Goal: Unclear

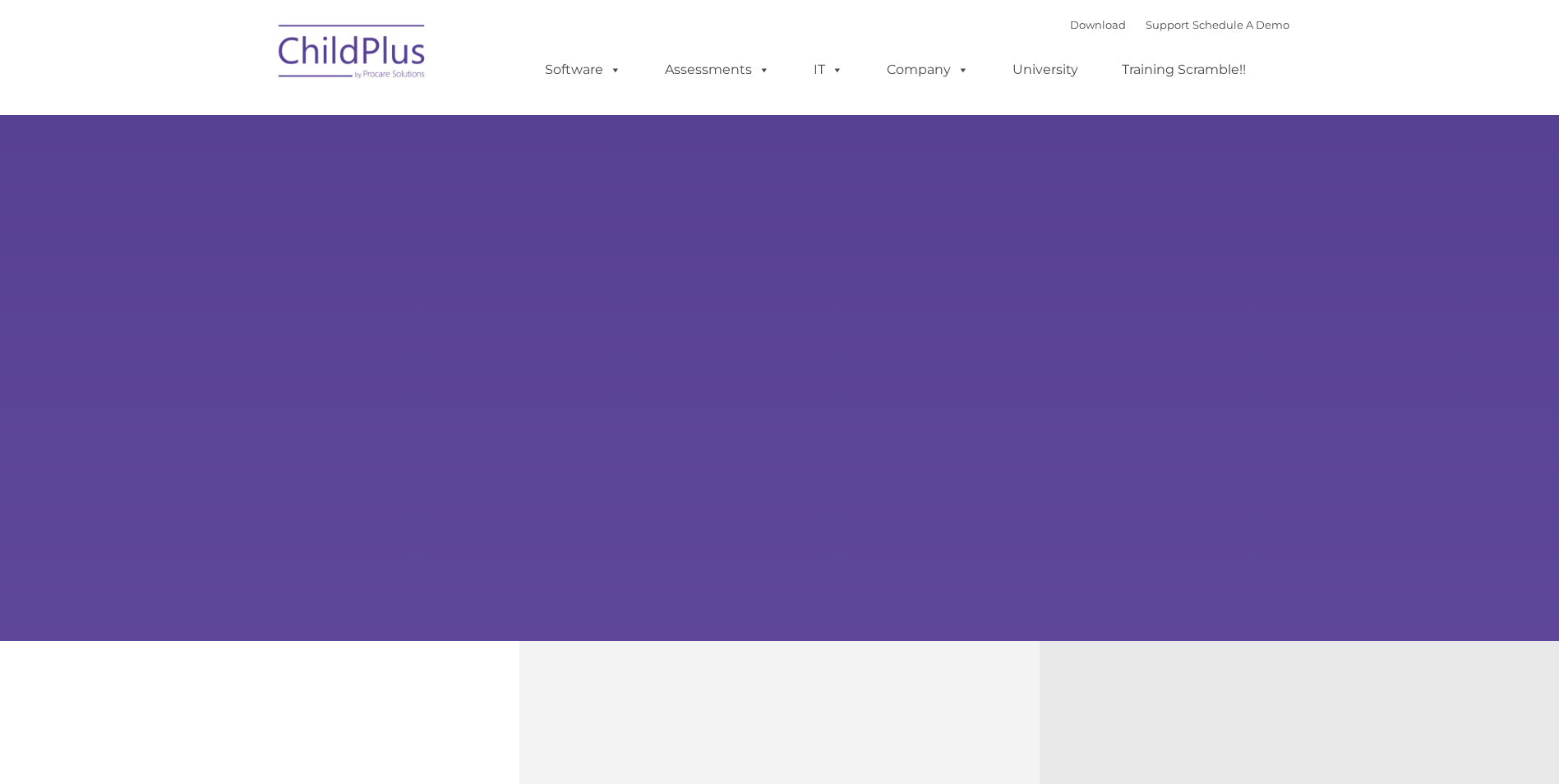
type input ""
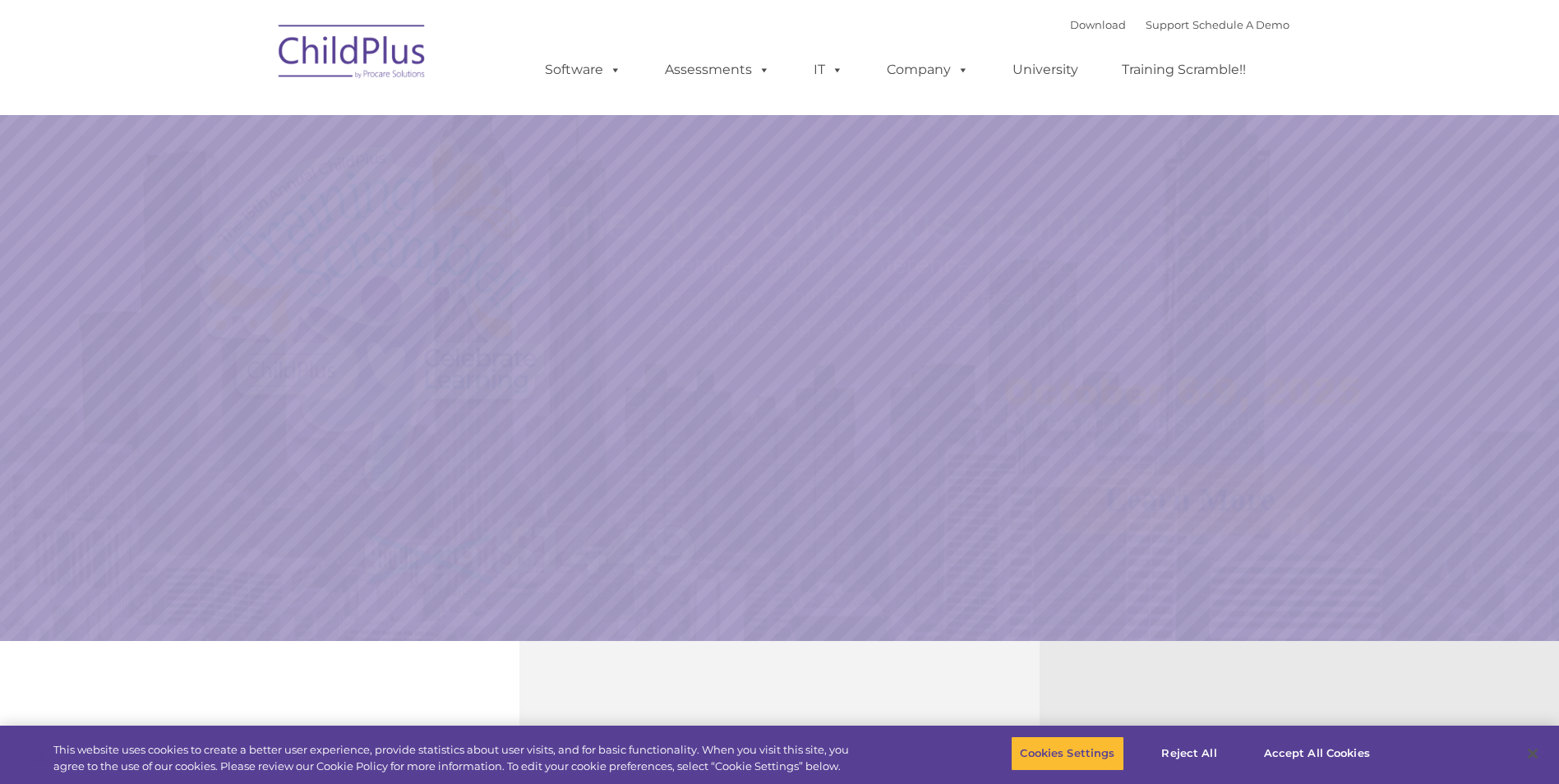
select select "MEDIUM"
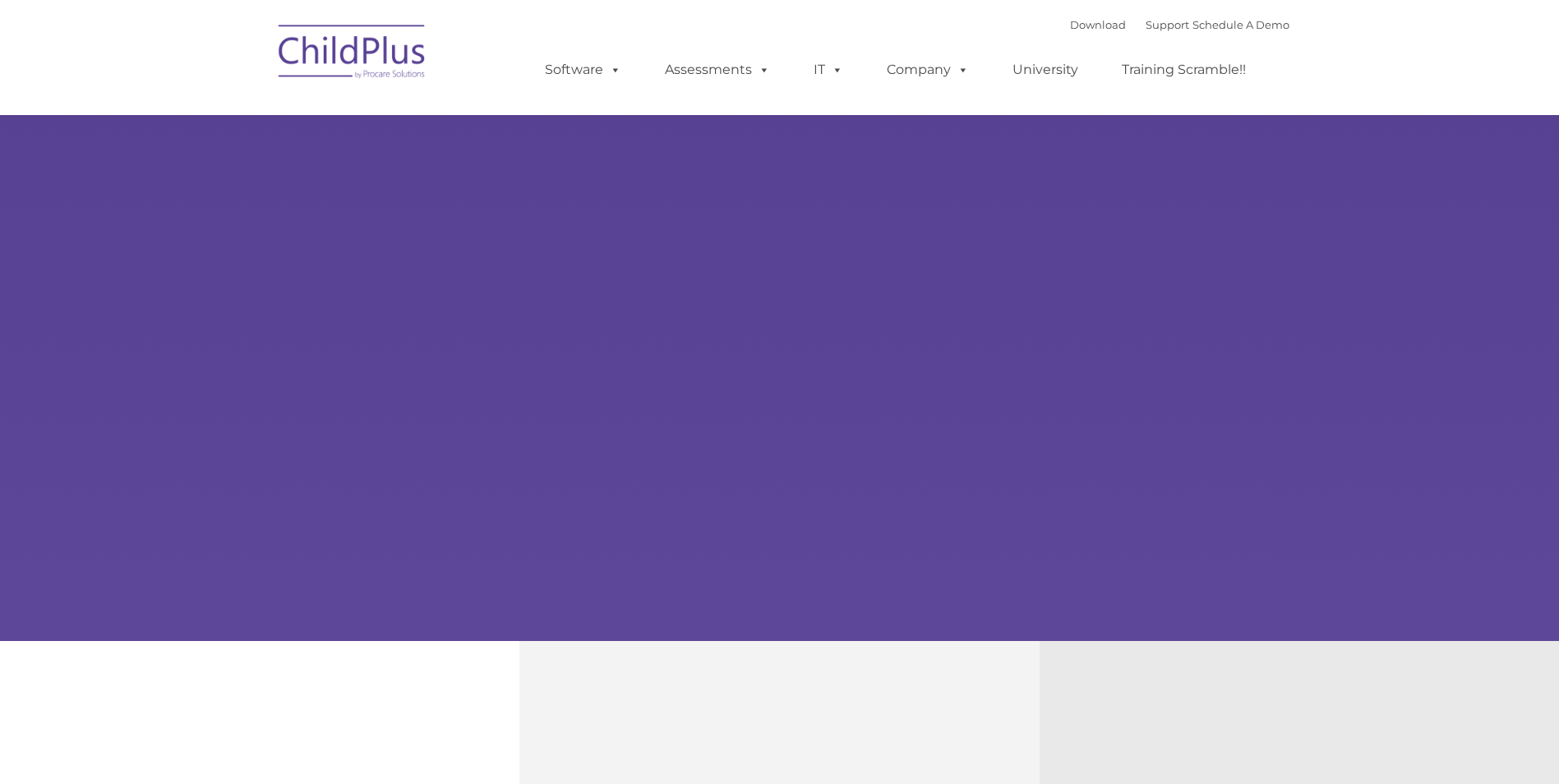
type input ""
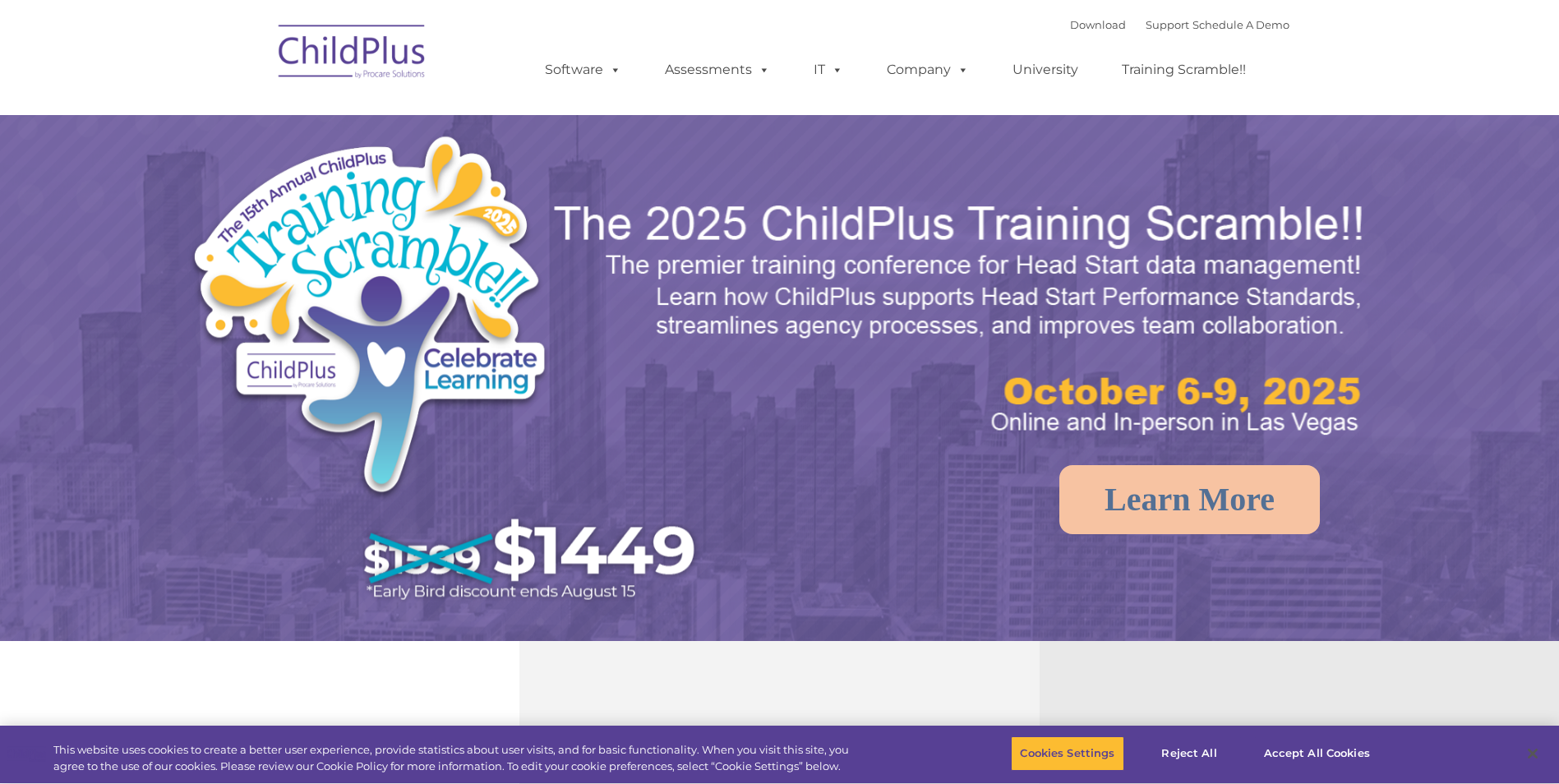
select select "MEDIUM"
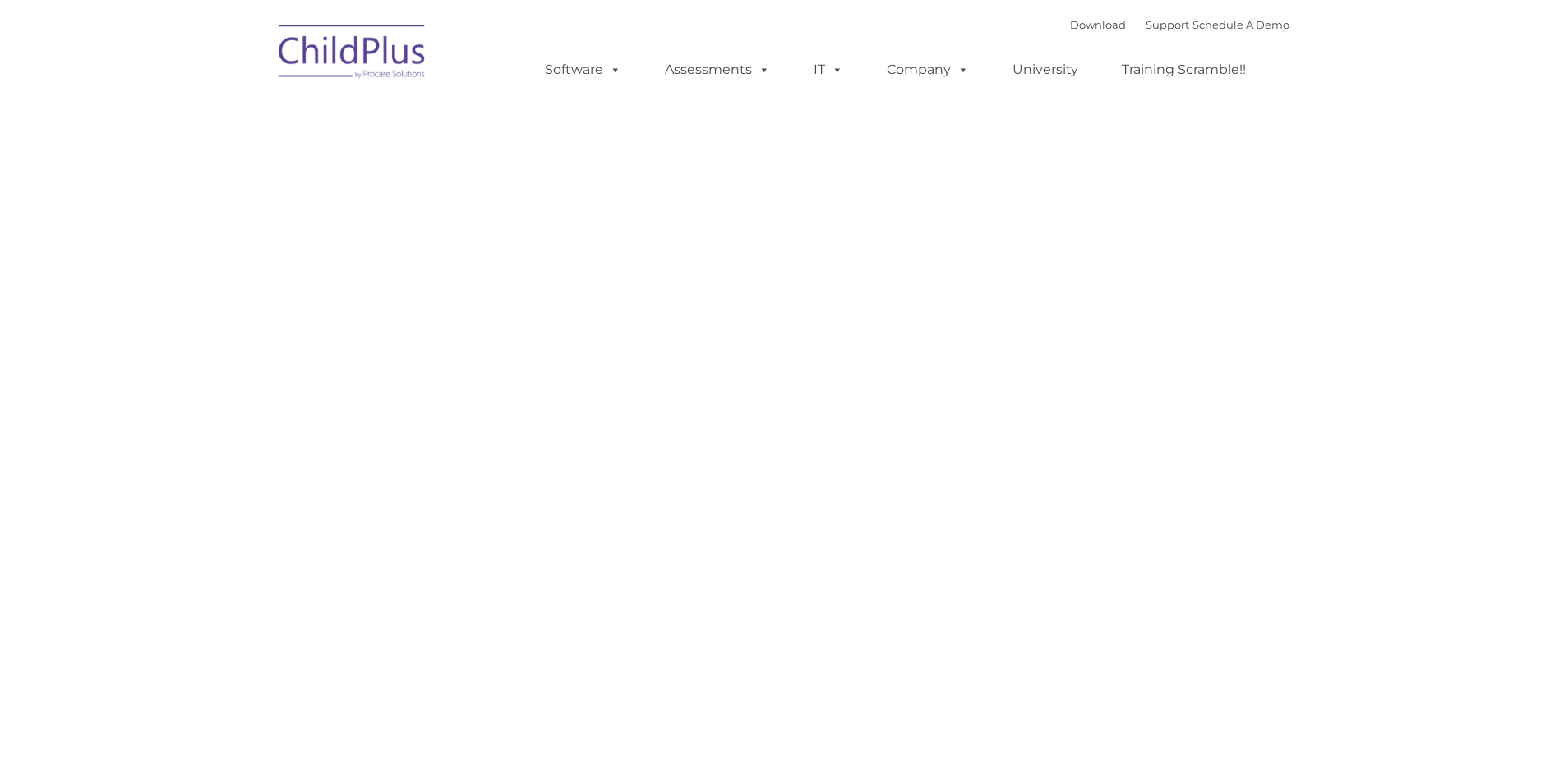
type input ""
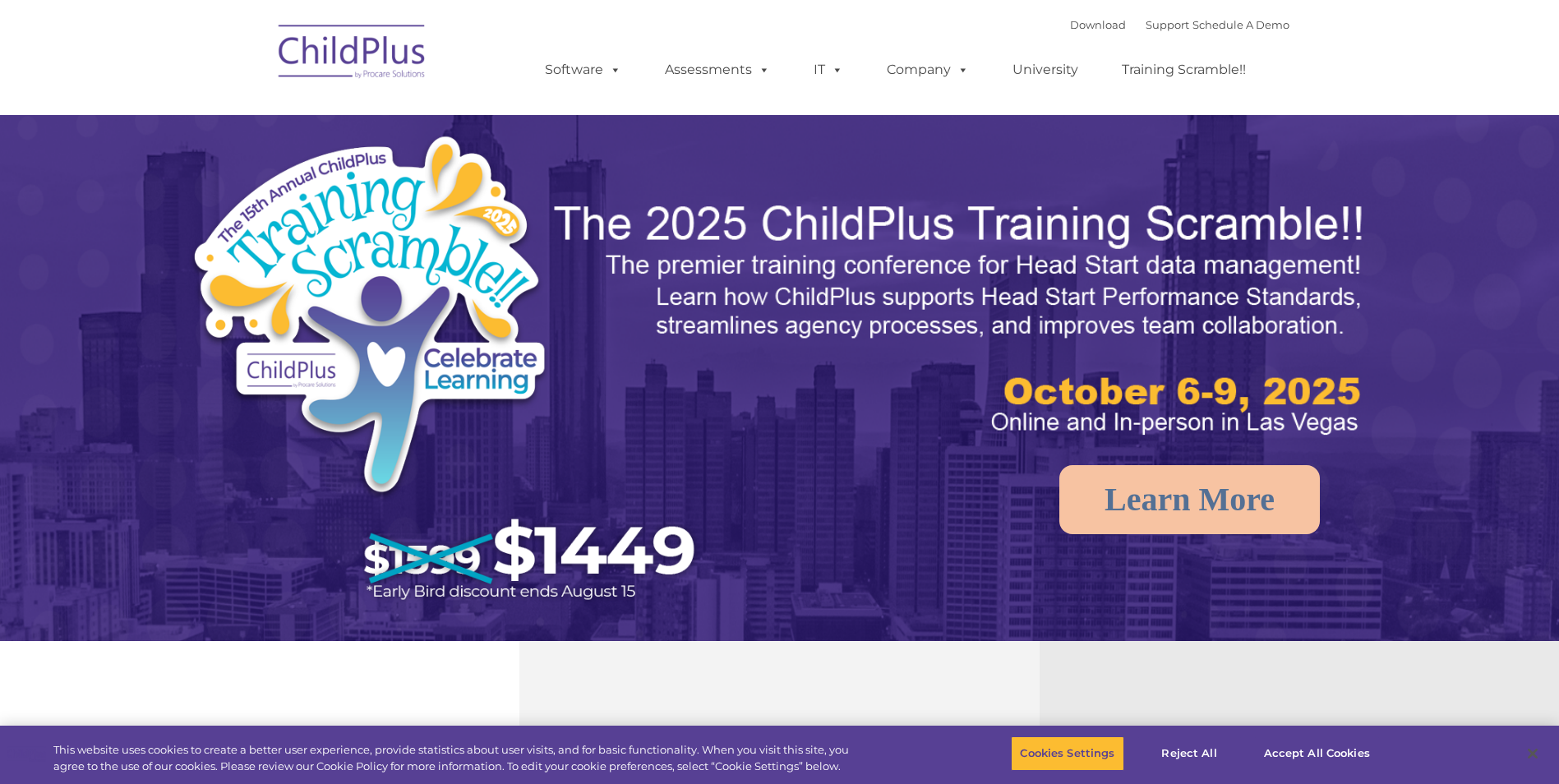
select select "MEDIUM"
